Goal: Information Seeking & Learning: Learn about a topic

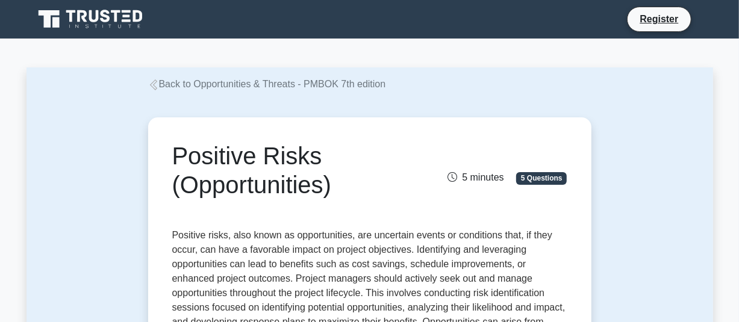
scroll to position [478, 0]
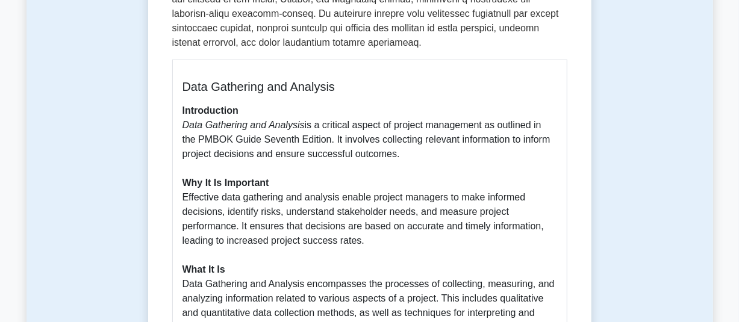
scroll to position [511, 0]
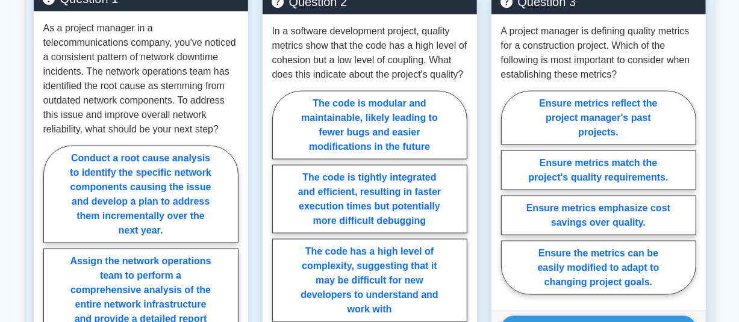
scroll to position [893, 0]
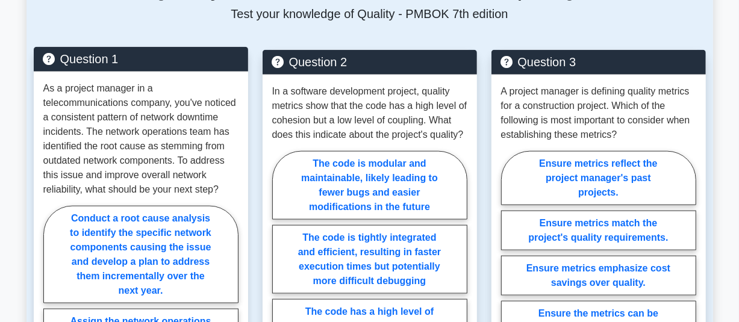
click at [187, 154] on p "As a project manager in a telecommunications company, you've noticed a consiste…" at bounding box center [140, 139] width 195 height 116
click at [164, 193] on p "As a project manager in a telecommunications company, you've noticed a consiste…" at bounding box center [140, 139] width 195 height 116
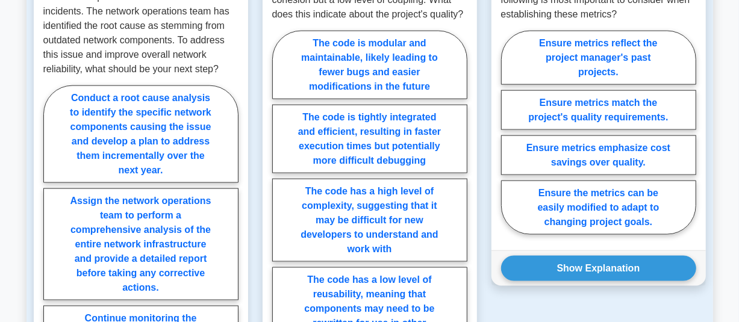
scroll to position [953, 0]
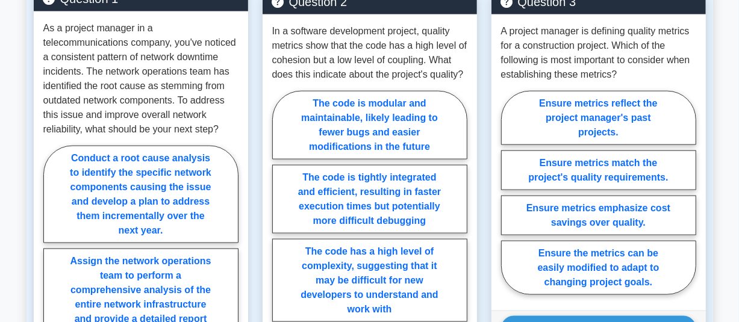
click at [229, 137] on div "As a project manager in a telecommunications company, you've noticed a consiste…" at bounding box center [141, 289] width 214 height 556
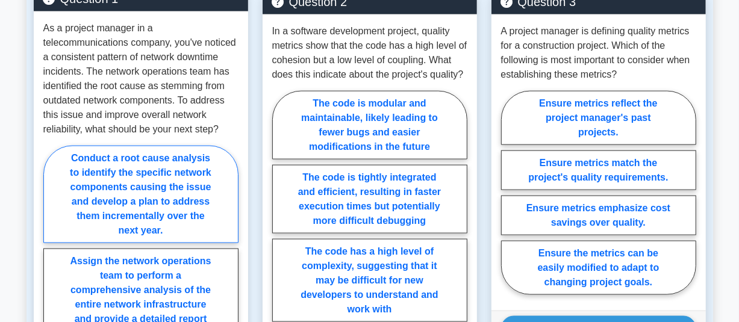
drag, startPoint x: 53, startPoint y: 149, endPoint x: 209, endPoint y: 154, distance: 156.1
